Goal: Transaction & Acquisition: Purchase product/service

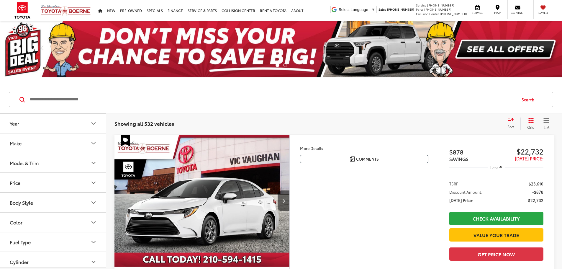
click at [50, 144] on button "Make" at bounding box center [53, 142] width 106 height 19
click at [26, 168] on img at bounding box center [26, 164] width 16 height 14
click at [43, 202] on button "Model & Trim" at bounding box center [53, 200] width 106 height 19
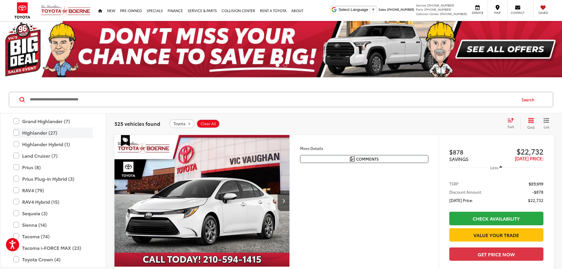
click at [37, 134] on label "Highlander (27)" at bounding box center [53, 132] width 80 height 10
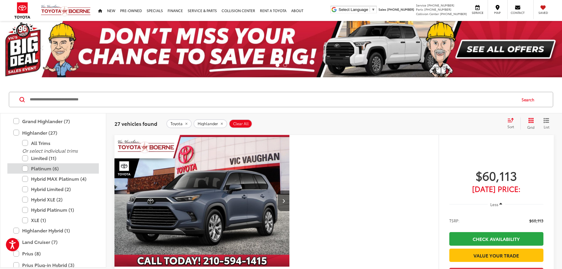
click at [38, 168] on label "Platinum (6)" at bounding box center [57, 168] width 71 height 10
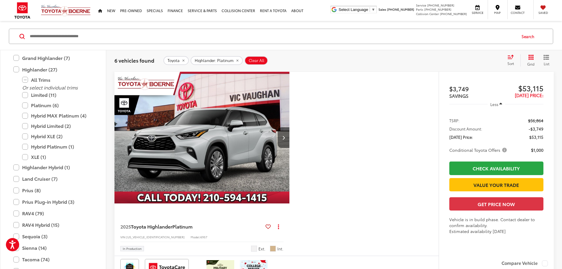
scroll to position [59, 0]
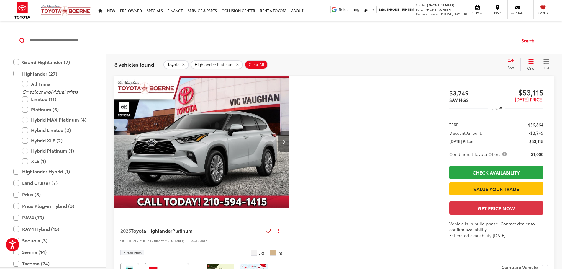
click at [289, 152] on button "Next image" at bounding box center [284, 141] width 12 height 21
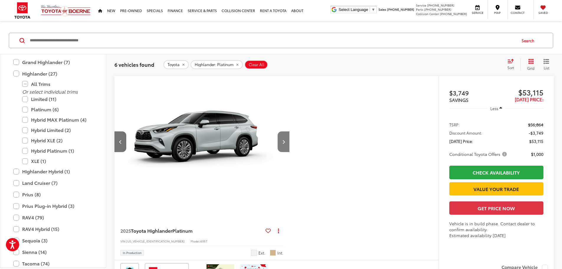
scroll to position [0, 224]
click at [289, 152] on button "Next image" at bounding box center [284, 141] width 12 height 21
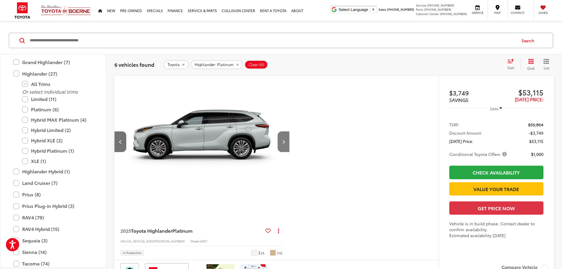
scroll to position [0, 448]
click at [289, 152] on button "Next image" at bounding box center [284, 141] width 12 height 21
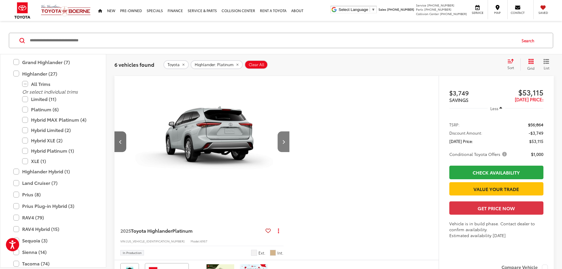
scroll to position [0, 671]
click at [285, 144] on icon "Next image" at bounding box center [283, 142] width 3 height 4
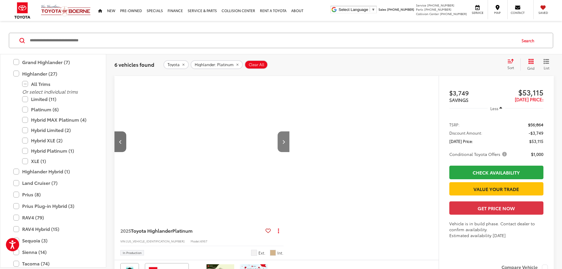
scroll to position [0, 895]
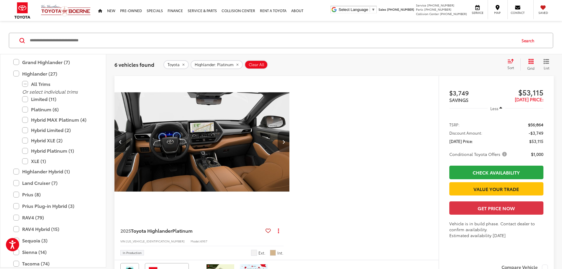
click at [285, 144] on icon "Next image" at bounding box center [283, 142] width 3 height 4
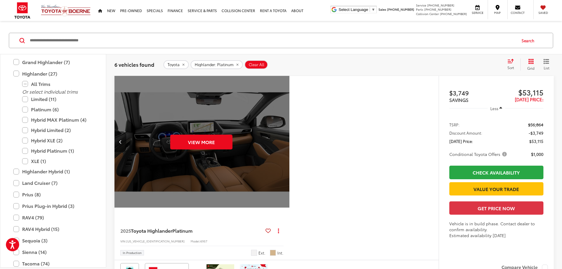
scroll to position [0, 1119]
click at [233, 149] on button "View More" at bounding box center [201, 142] width 62 height 15
